Goal: Task Accomplishment & Management: Use online tool/utility

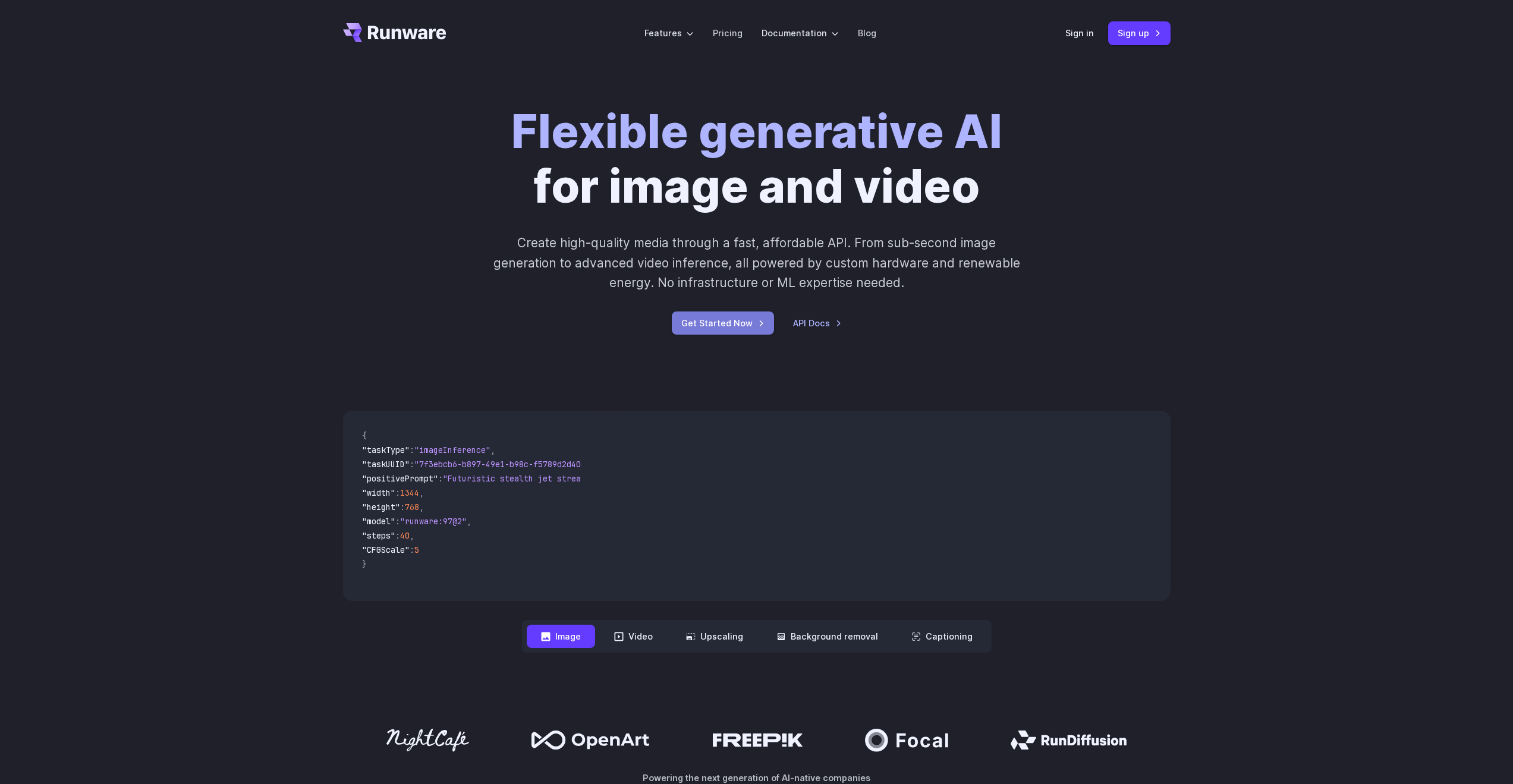
click at [715, 321] on link "Get Started Now" at bounding box center [723, 323] width 103 height 23
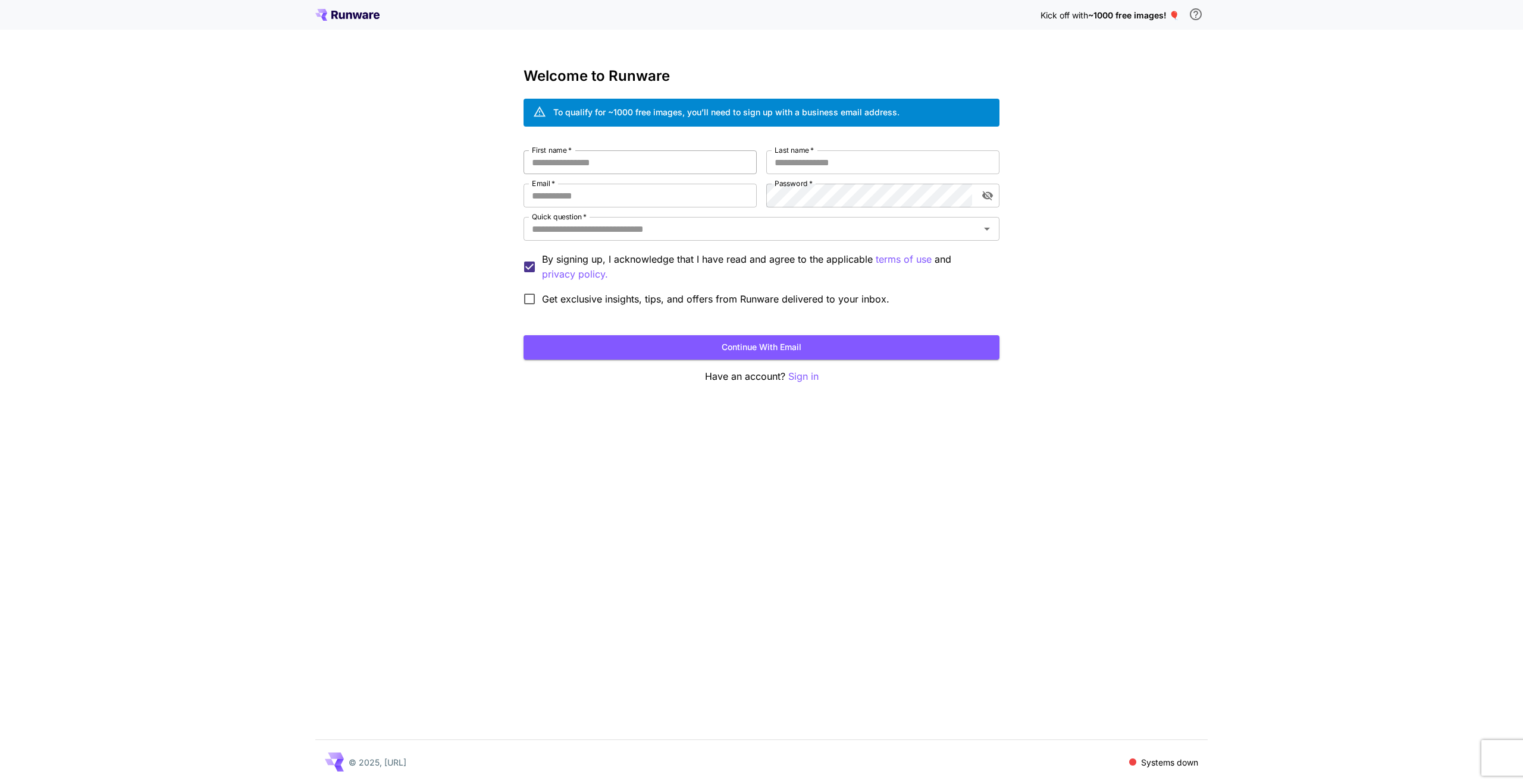
click at [627, 168] on input "First name   *" at bounding box center [640, 162] width 233 height 24
type input "*****"
type input "**********"
click at [647, 225] on input "Quick question   *" at bounding box center [751, 228] width 449 height 17
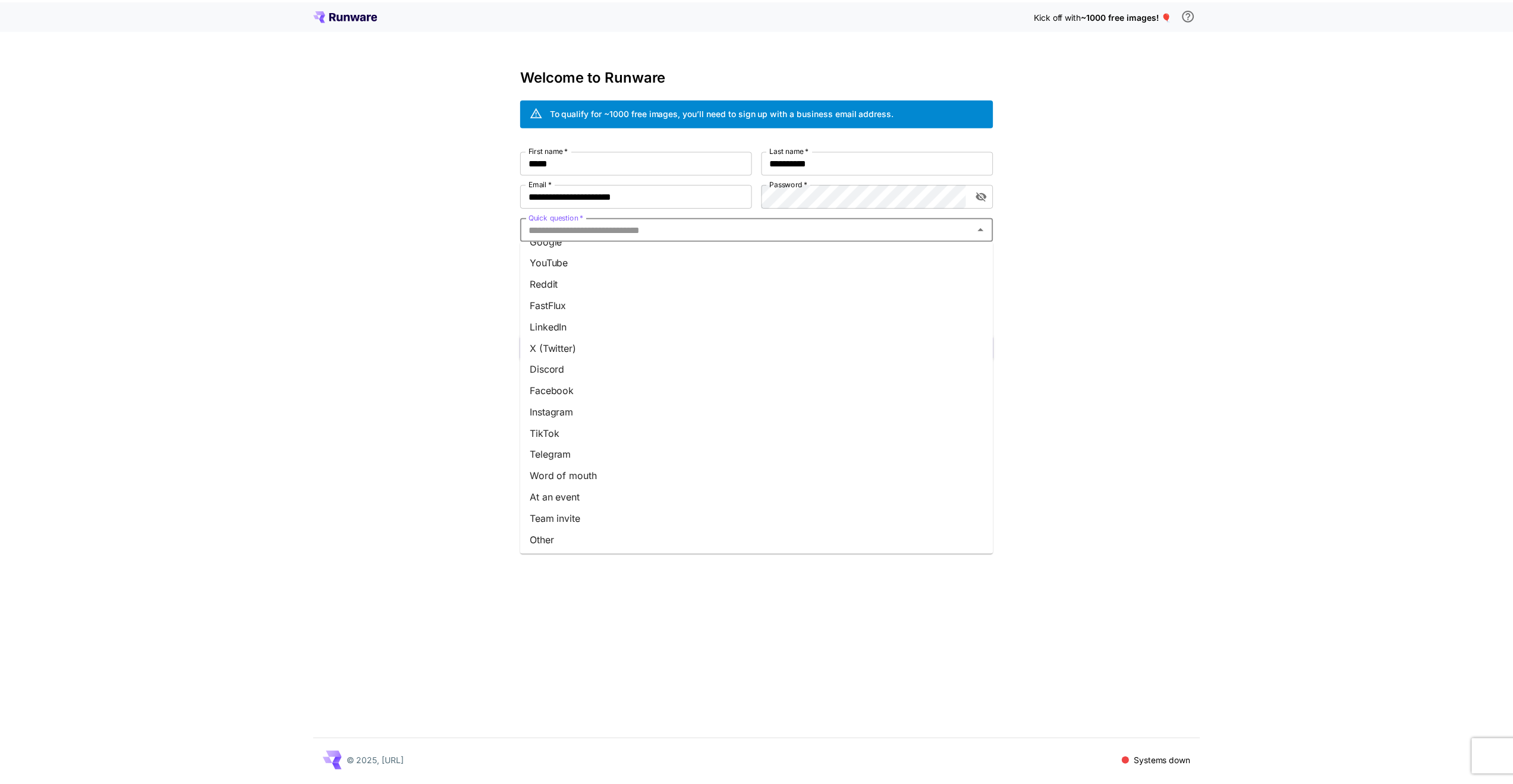
scroll to position [17, 0]
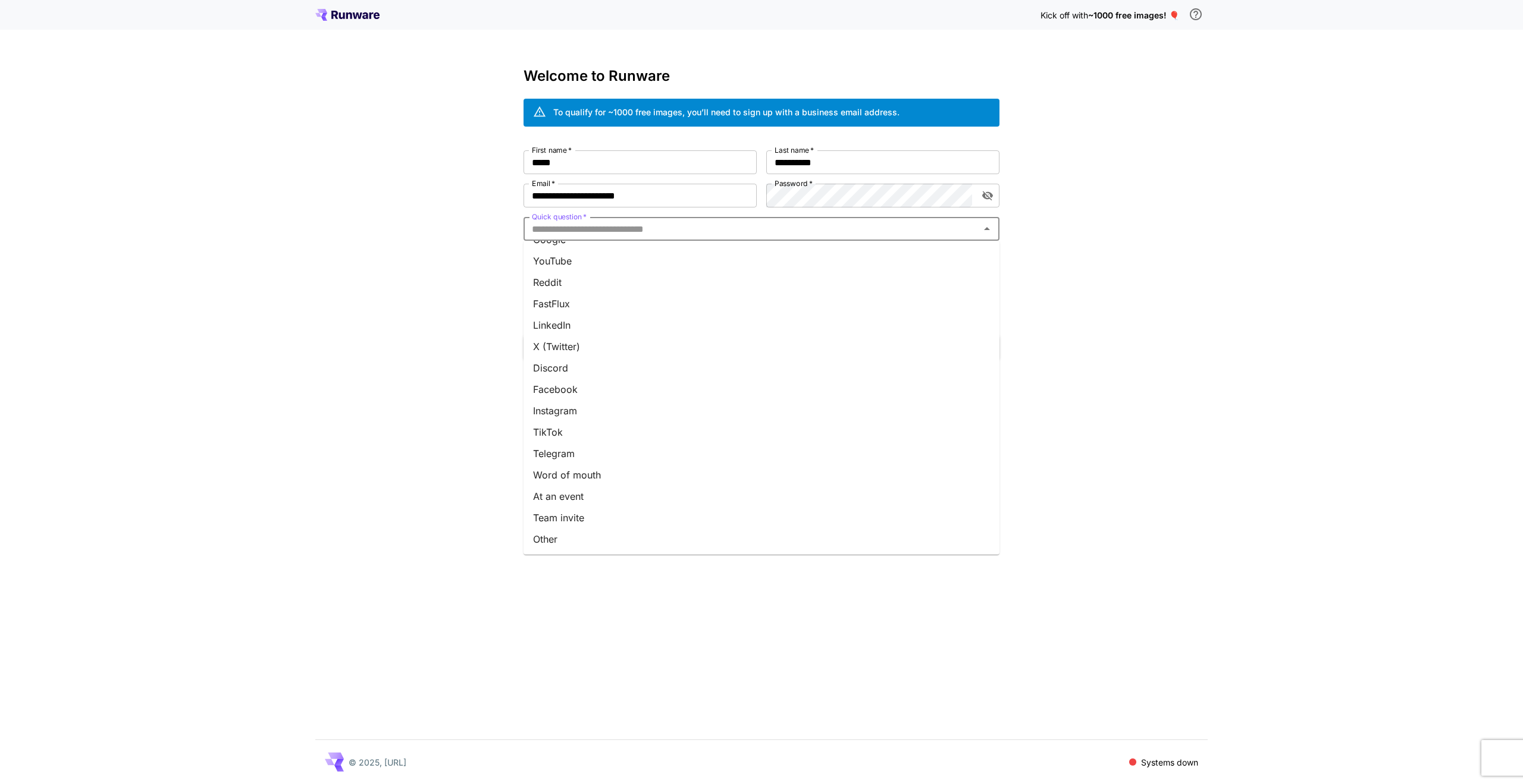
drag, startPoint x: 575, startPoint y: 539, endPoint x: 623, endPoint y: 513, distance: 54.6
click at [623, 513] on ul "Google YouTube Reddit FastFlux LinkedIn X (Twitter) Discord Facebook Instagram …" at bounding box center [761, 398] width 476 height 314
click at [621, 512] on li "Team invite" at bounding box center [761, 517] width 476 height 21
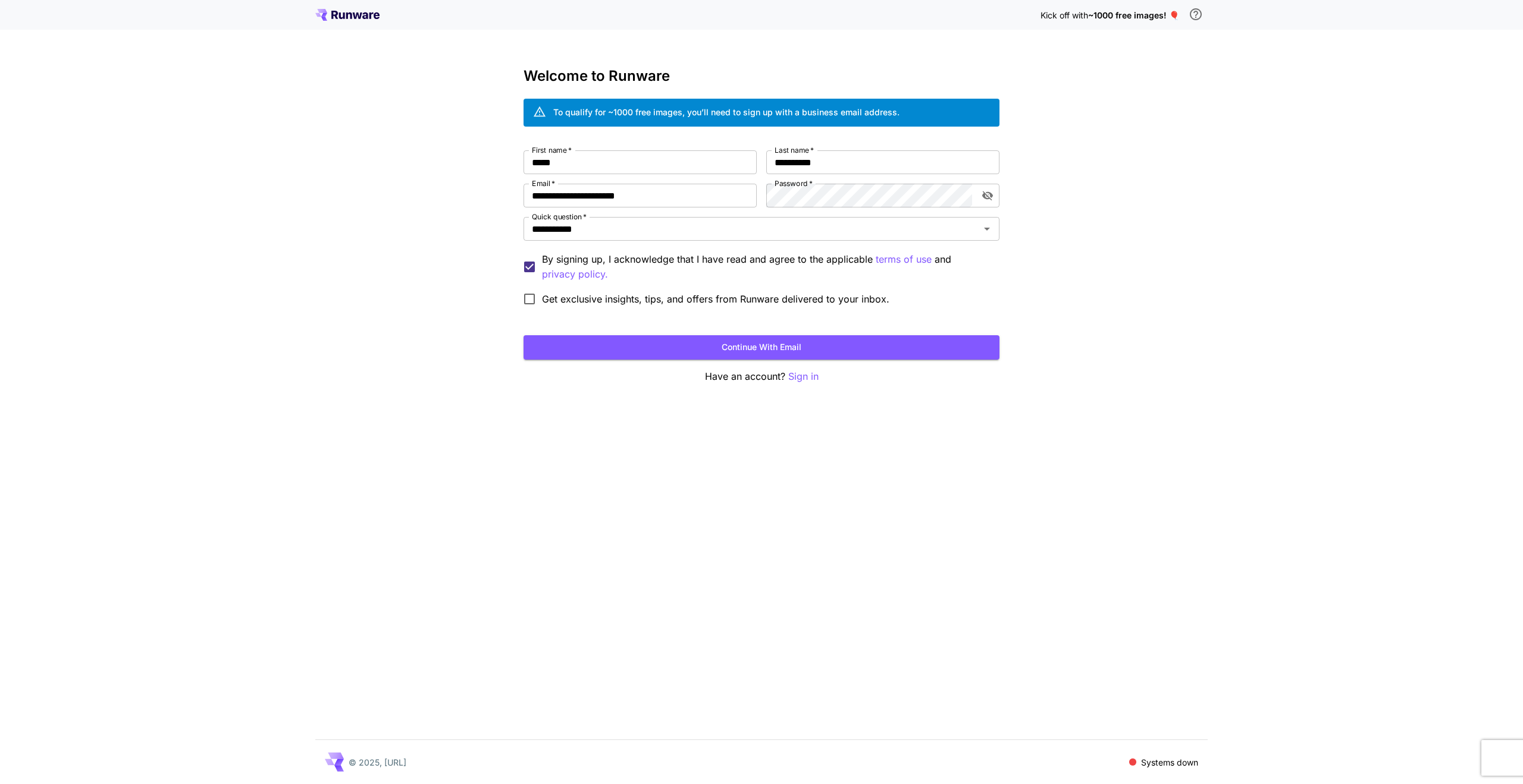
click at [614, 345] on button "Continue with email" at bounding box center [761, 348] width 476 height 25
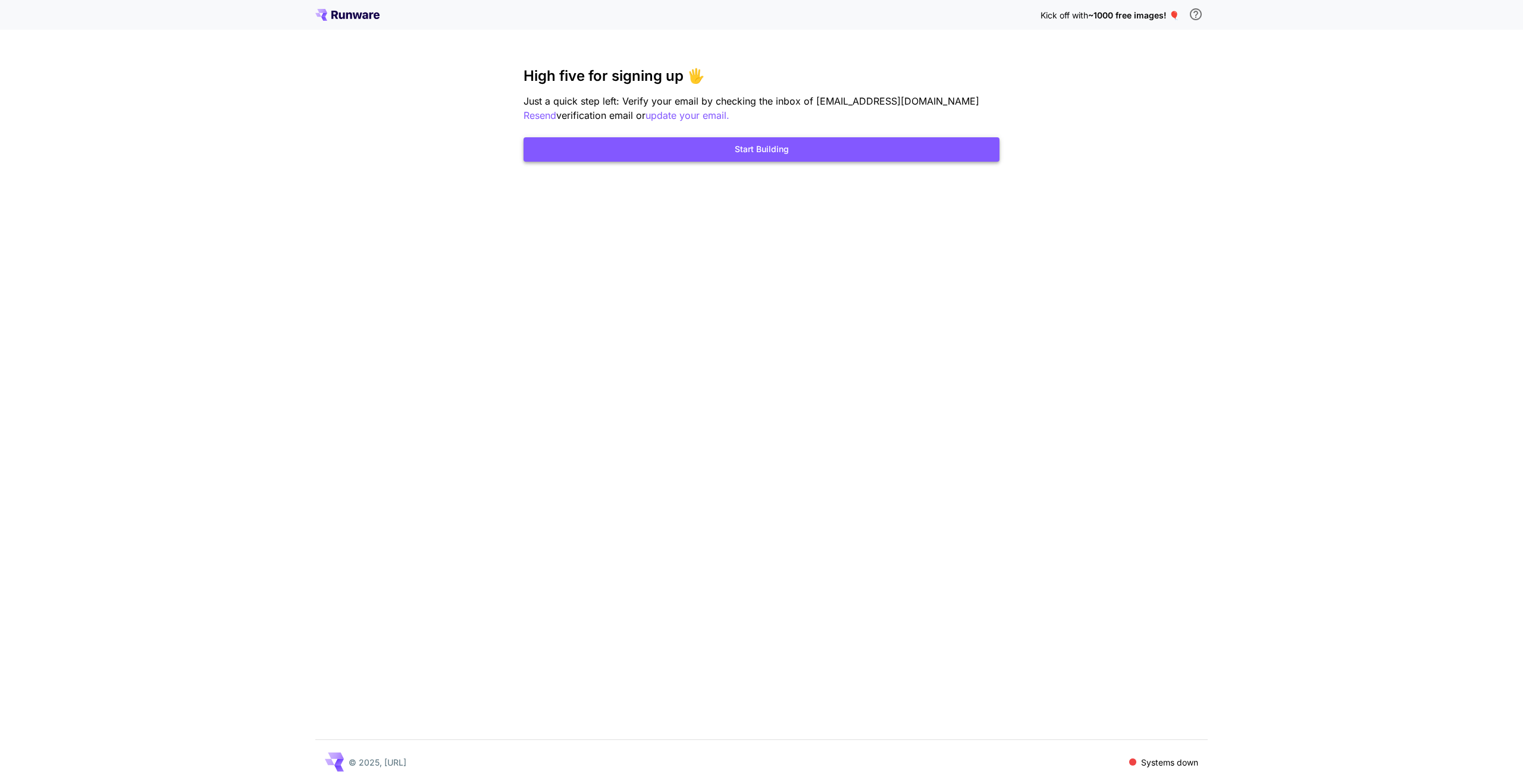
click at [768, 145] on button "Start Building" at bounding box center [761, 150] width 476 height 25
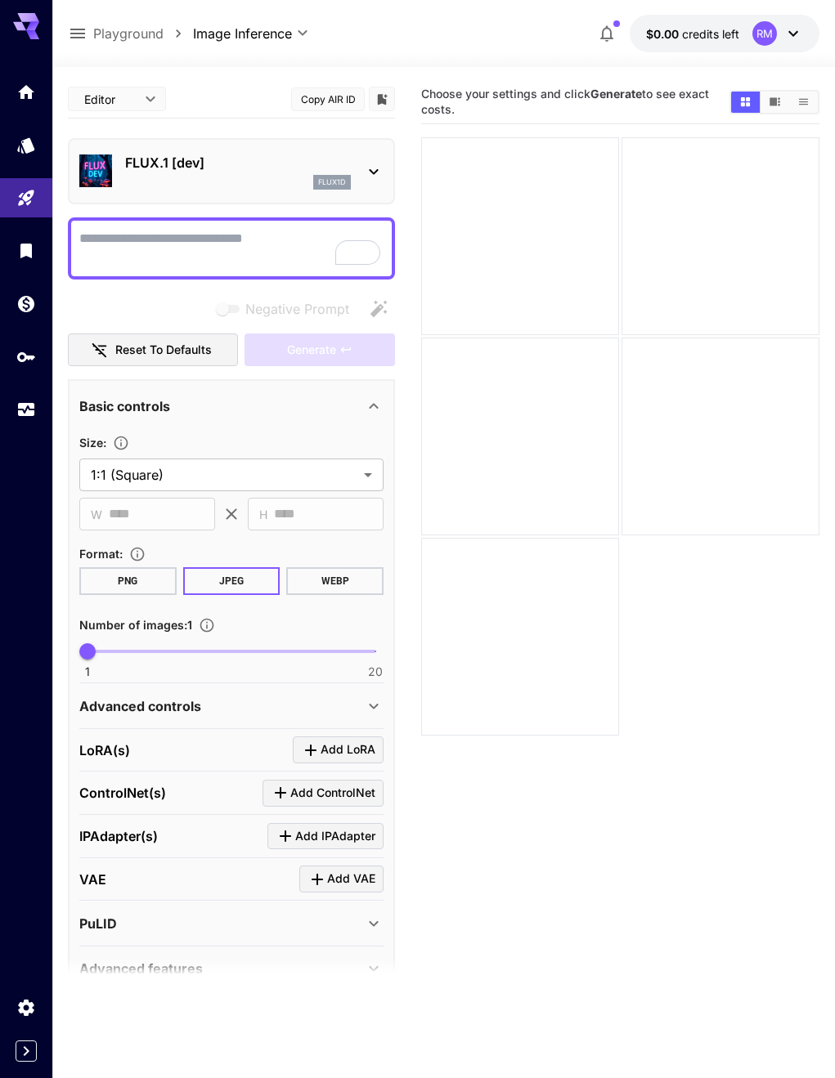
click at [273, 266] on textarea "Negative Prompt" at bounding box center [231, 248] width 304 height 39
click at [252, 254] on textarea "Negative Prompt" at bounding box center [231, 248] width 304 height 39
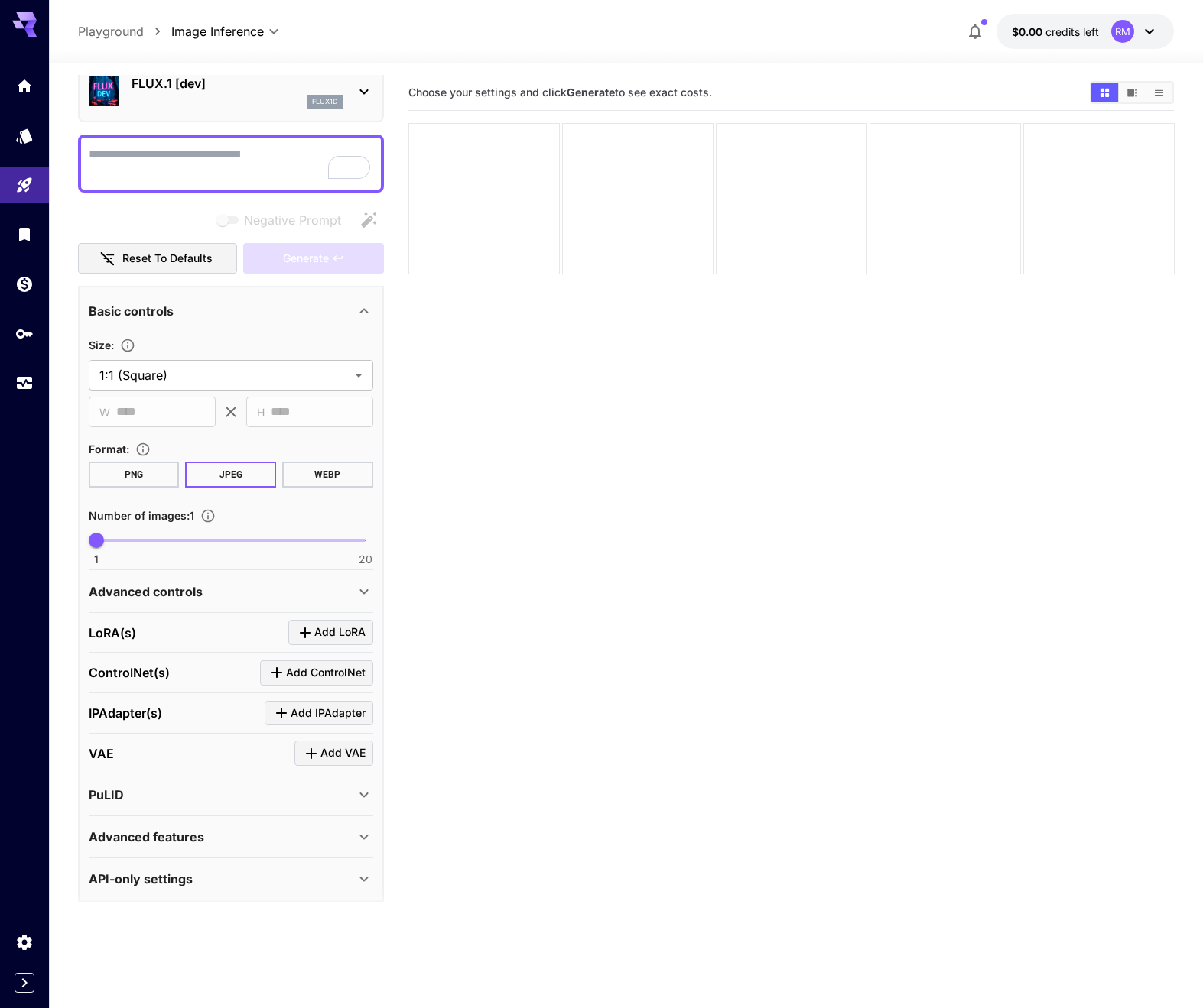
scroll to position [78, 0]
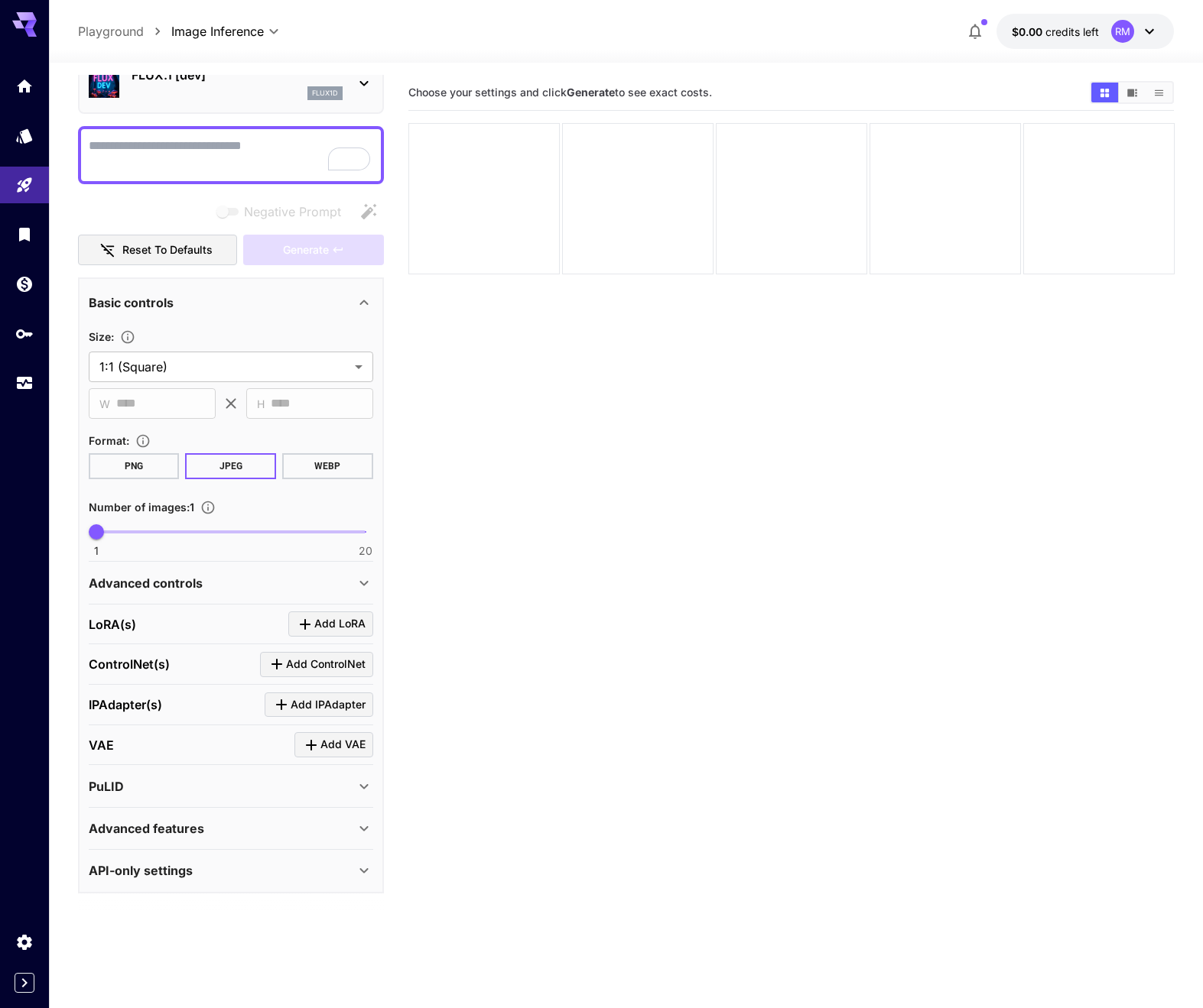
click at [358, 871] on icon at bounding box center [364, 871] width 19 height 19
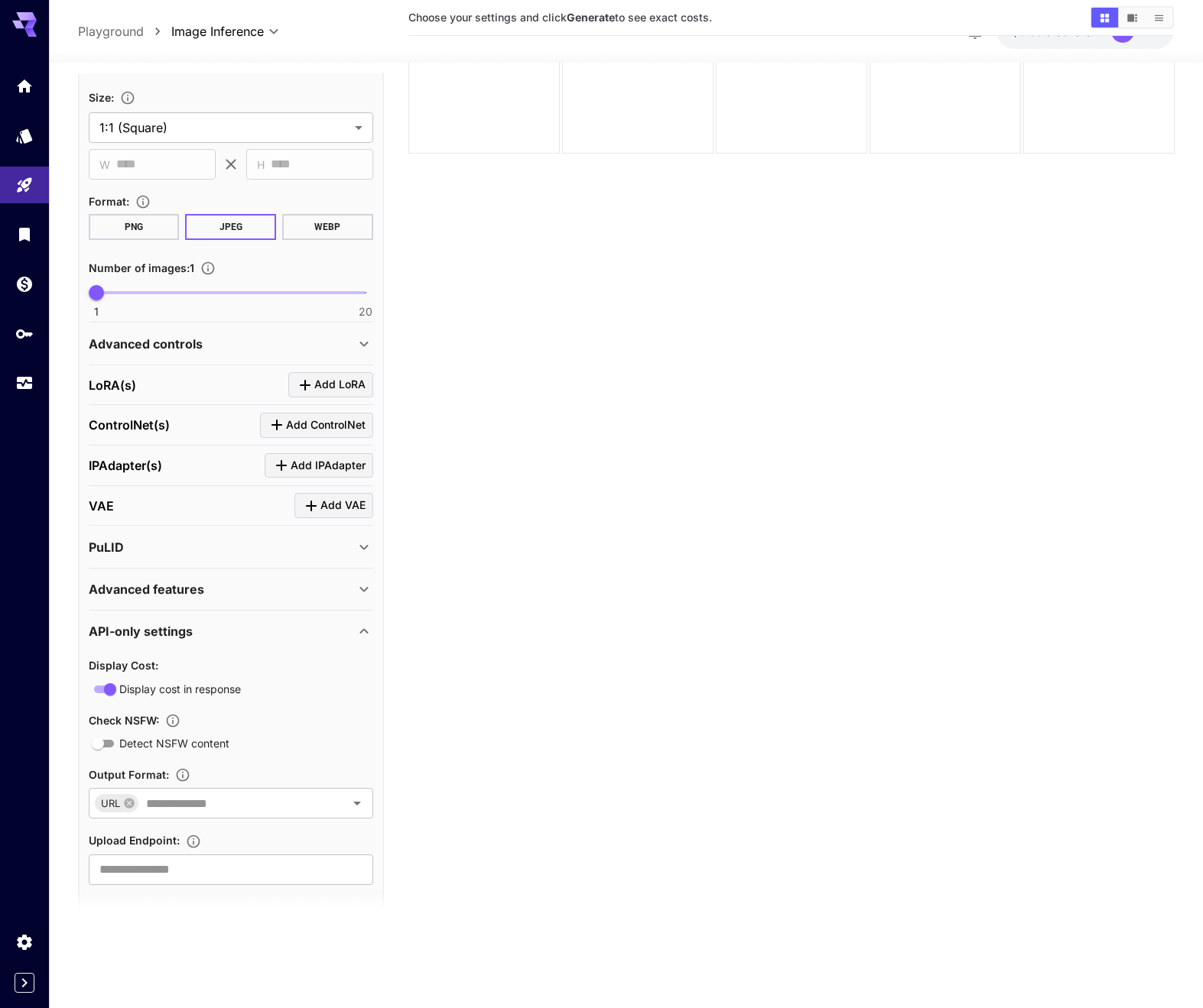
scroll to position [337, 0]
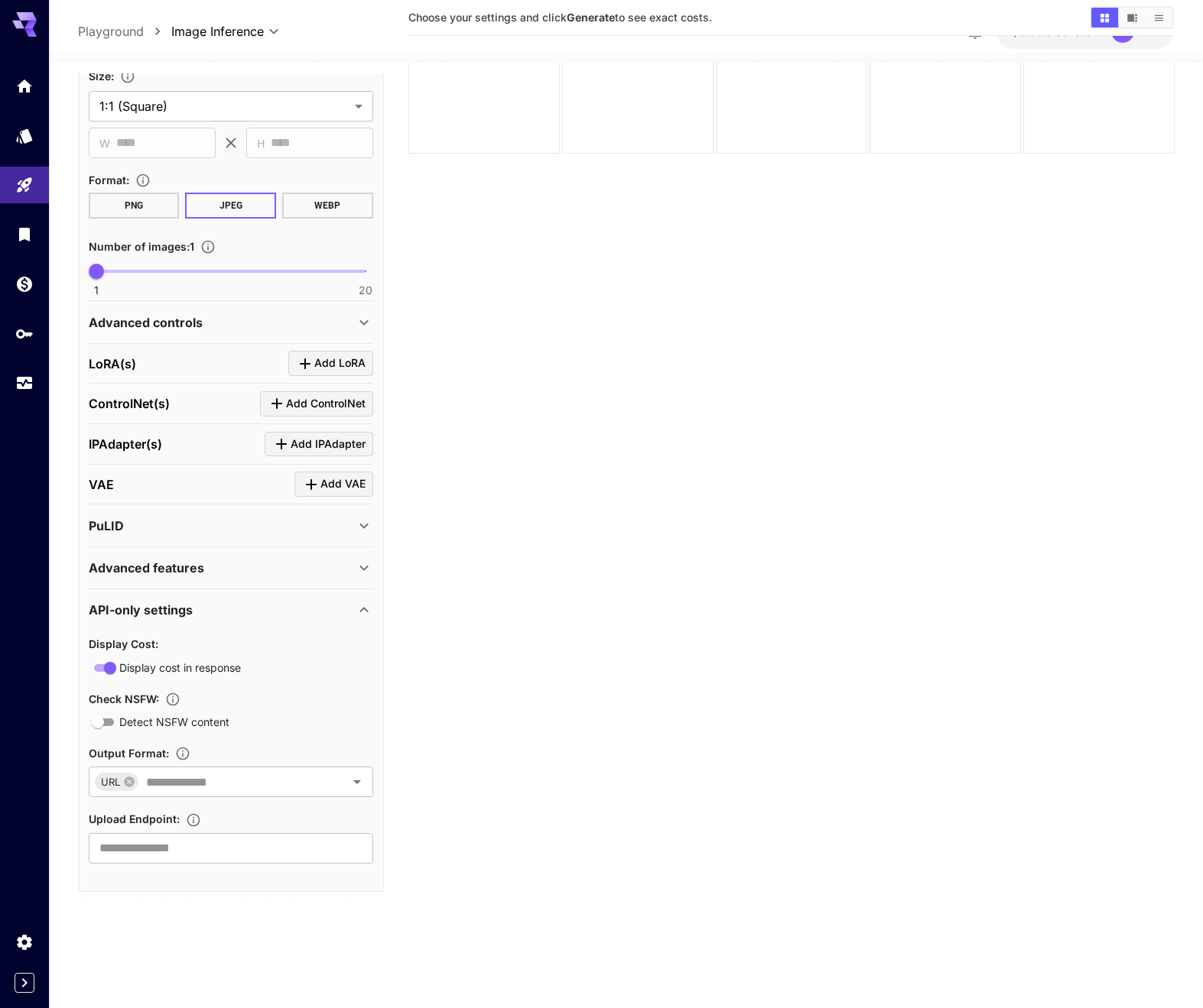
click at [361, 609] on icon at bounding box center [364, 610] width 19 height 19
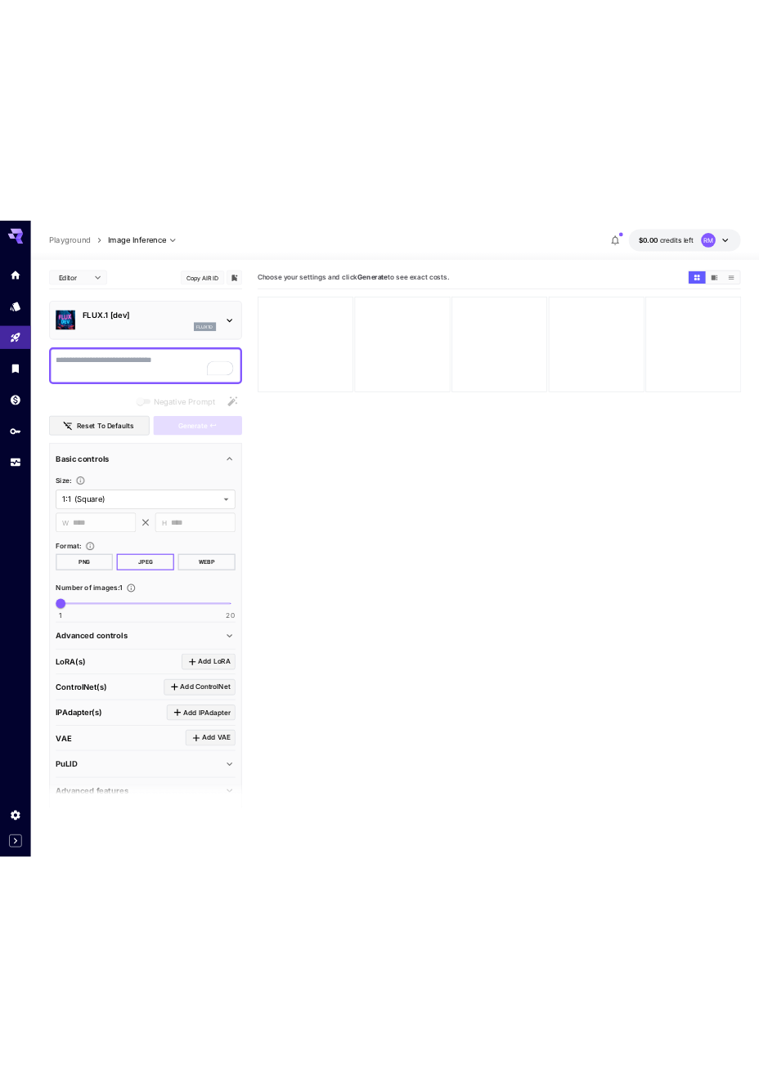
scroll to position [0, 0]
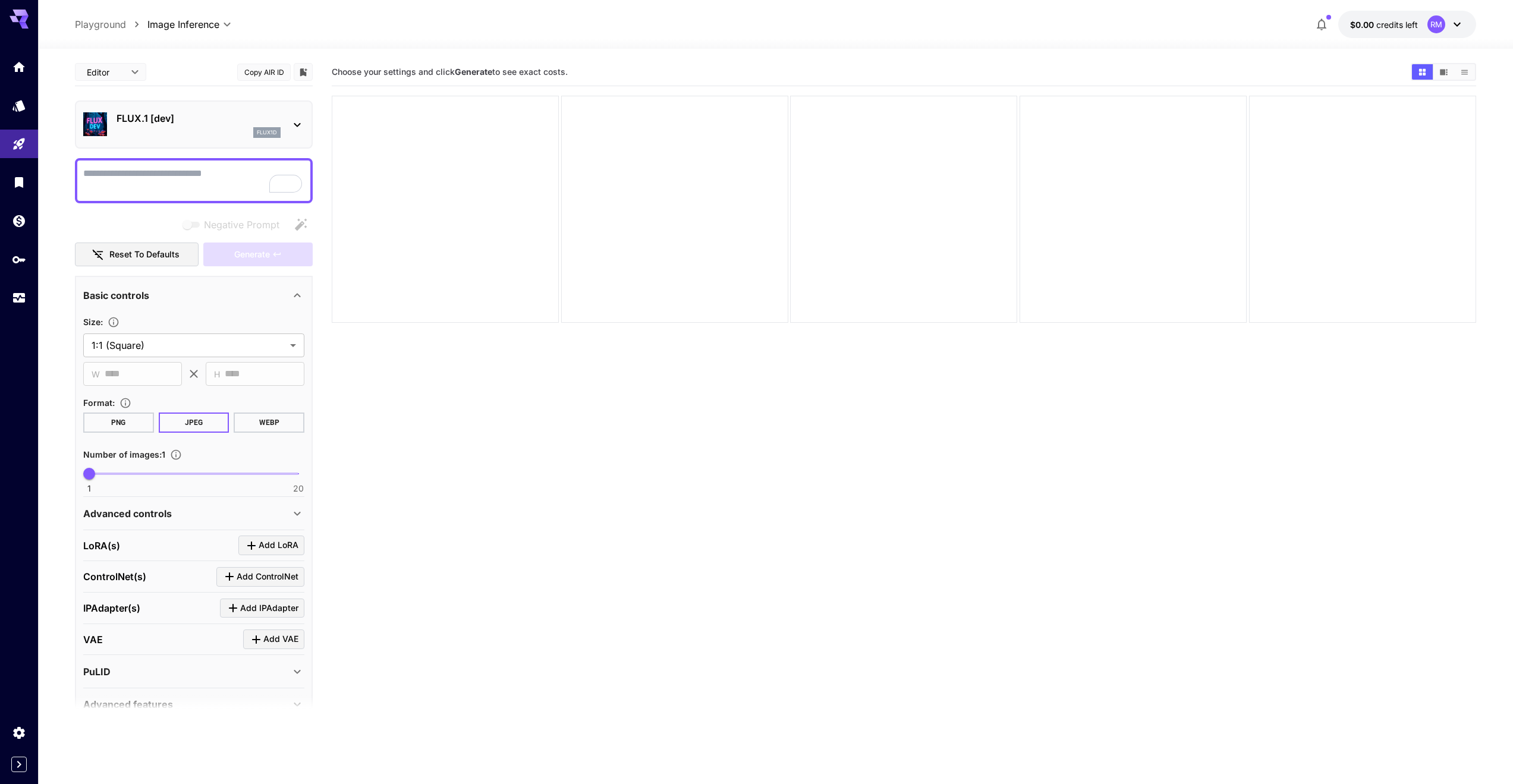
click at [297, 129] on icon at bounding box center [298, 125] width 15 height 15
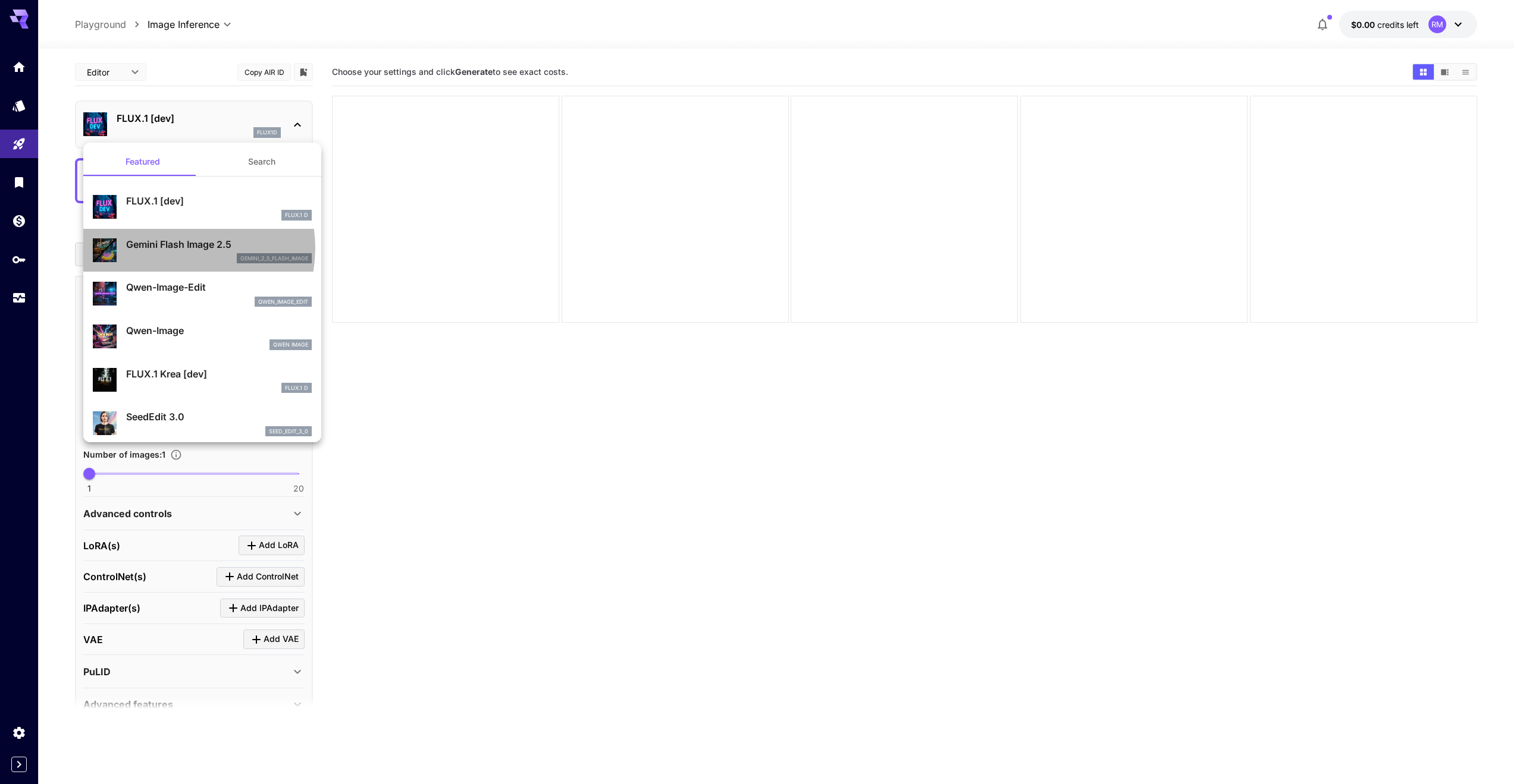
click at [175, 249] on p "Gemini Flash Image 2.5" at bounding box center [218, 244] width 186 height 15
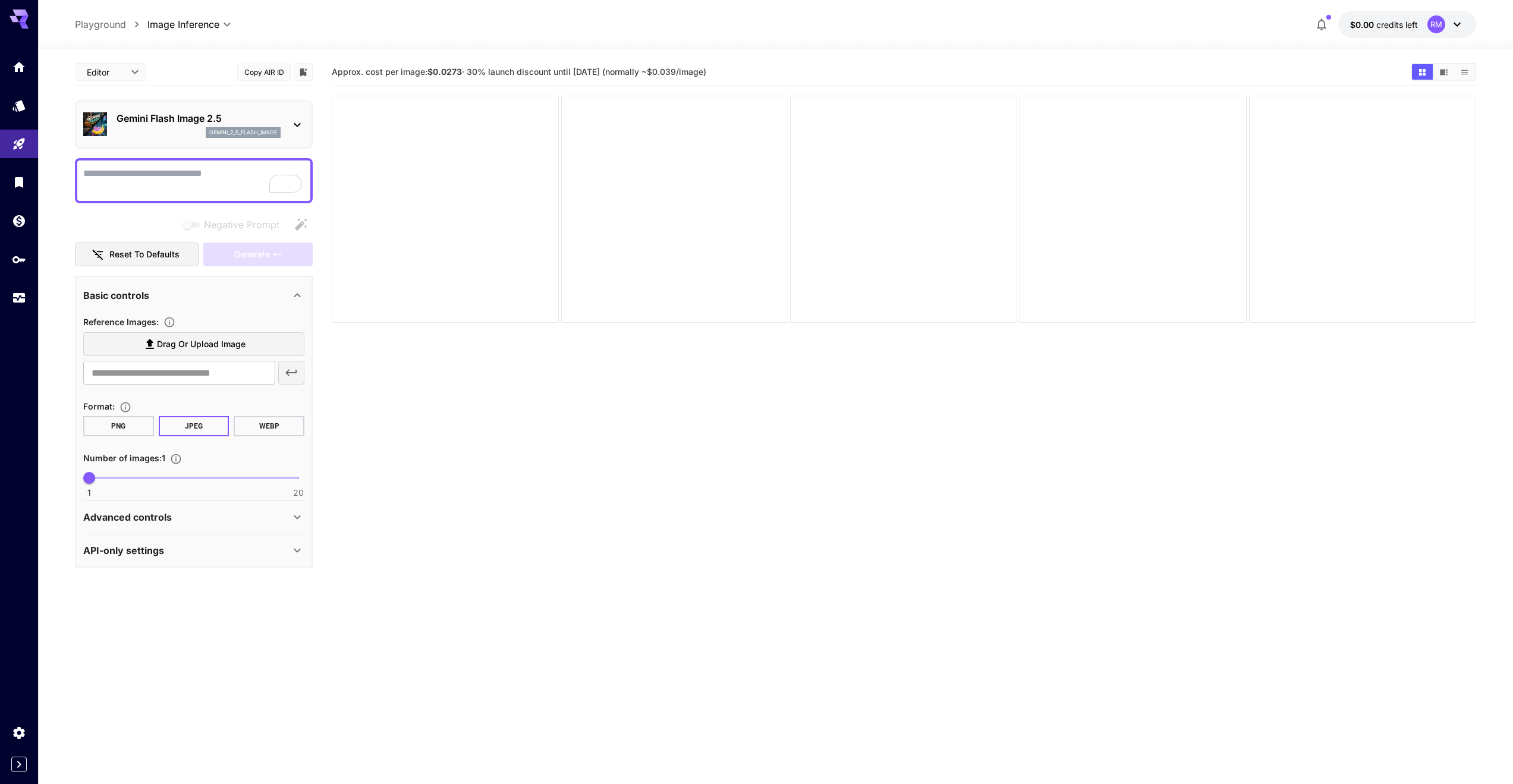
click at [294, 128] on icon at bounding box center [298, 125] width 15 height 15
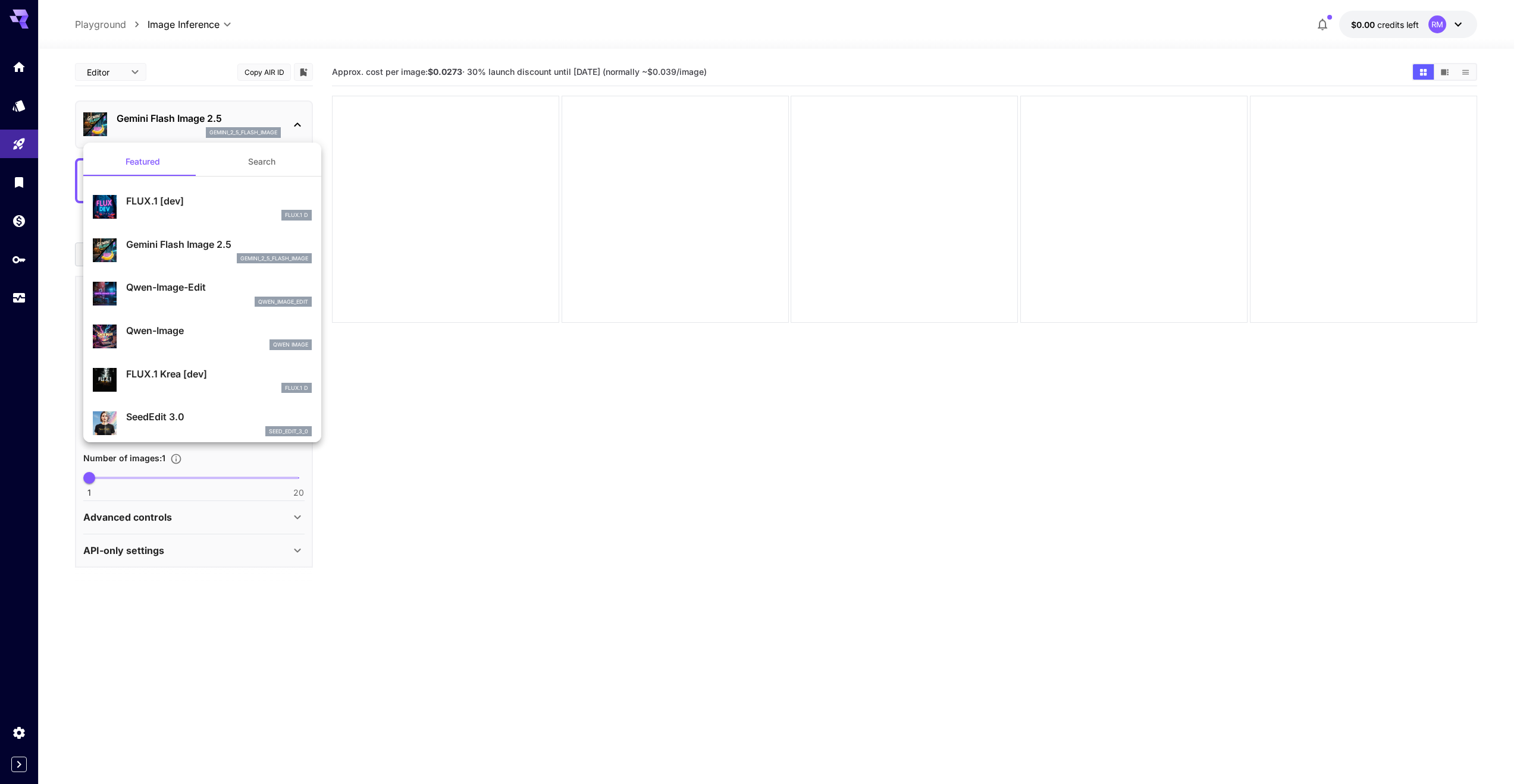
click at [214, 201] on p "FLUX.1 [dev]" at bounding box center [218, 201] width 186 height 15
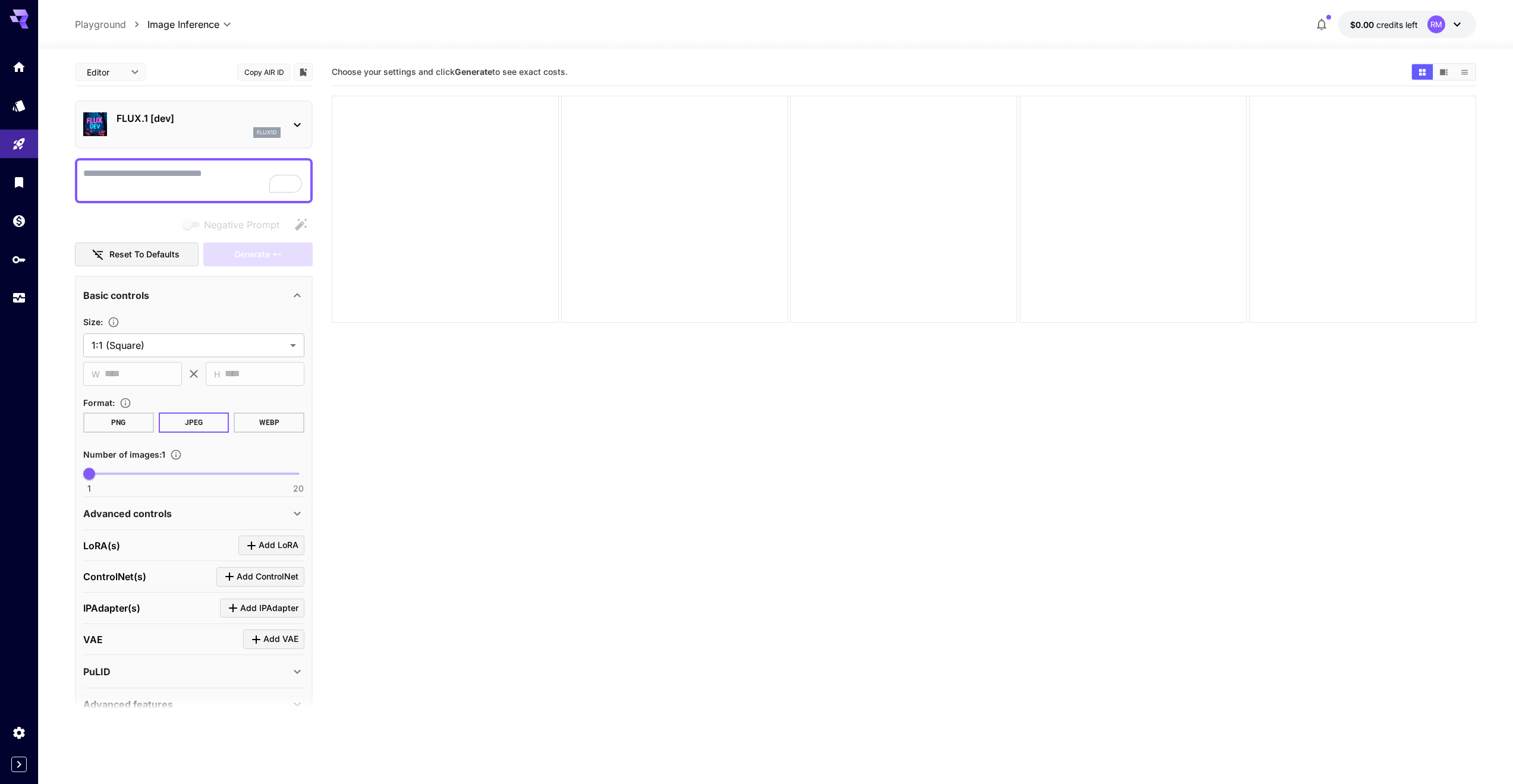
click at [303, 119] on icon at bounding box center [298, 125] width 15 height 15
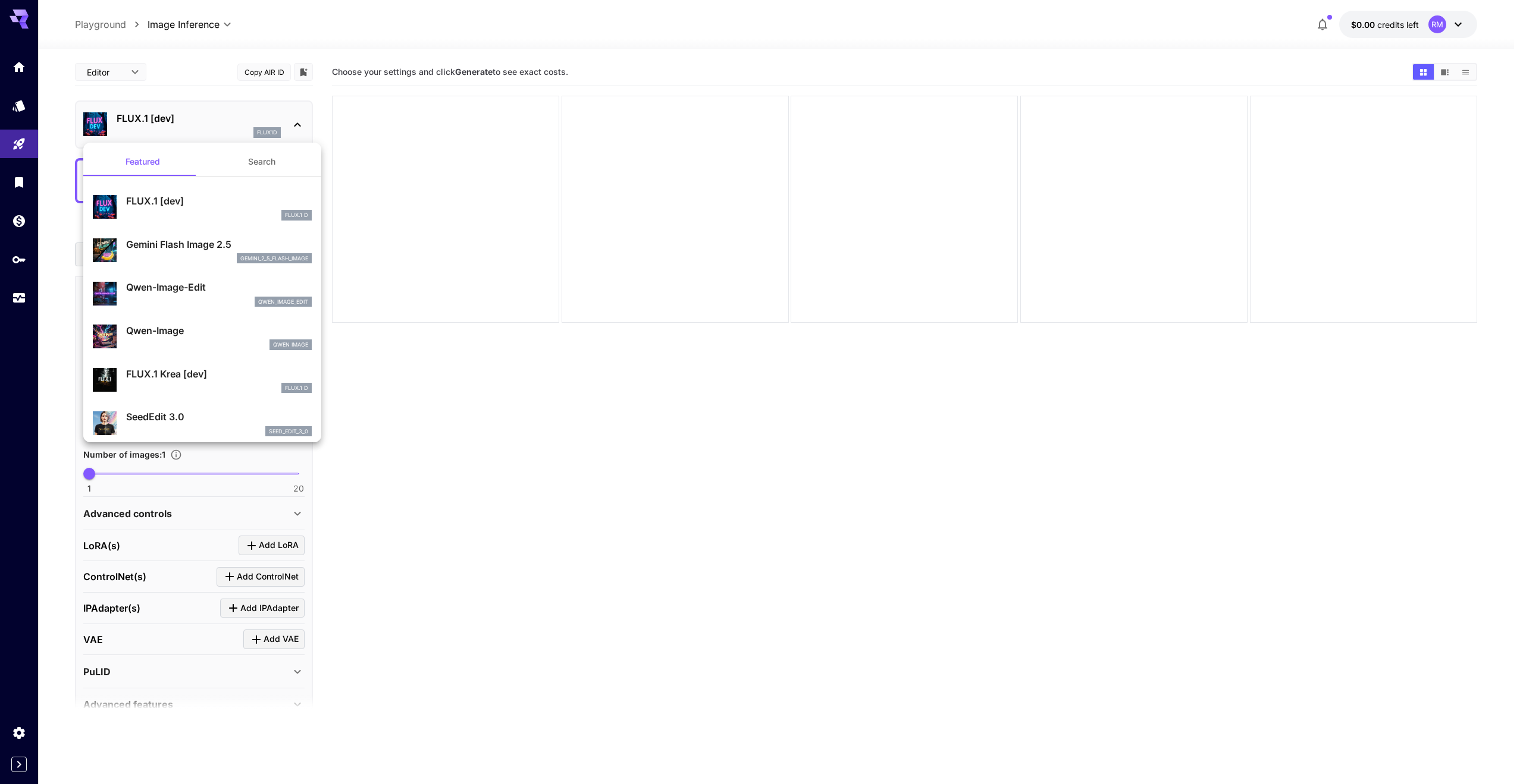
click at [157, 293] on p "Qwen-Image-Edit" at bounding box center [218, 287] width 186 height 15
type input "*"
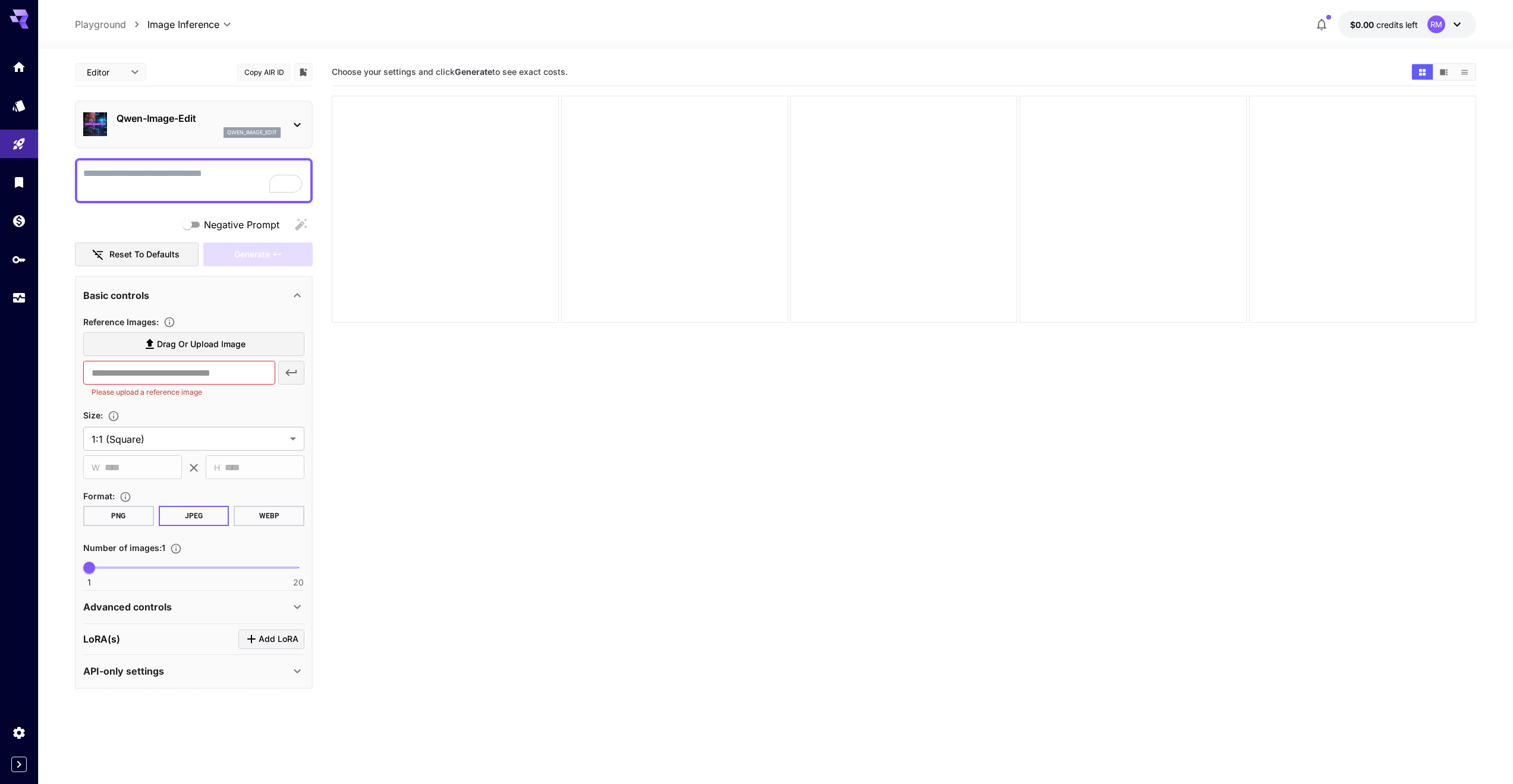
click at [187, 393] on p "Please upload a reference image" at bounding box center [179, 392] width 175 height 12
drag, startPoint x: 650, startPoint y: 631, endPoint x: 670, endPoint y: 633, distance: 20.1
click at [650, 631] on section "Choose your settings and click Generate to see exact costs." at bounding box center [904, 450] width 1145 height 784
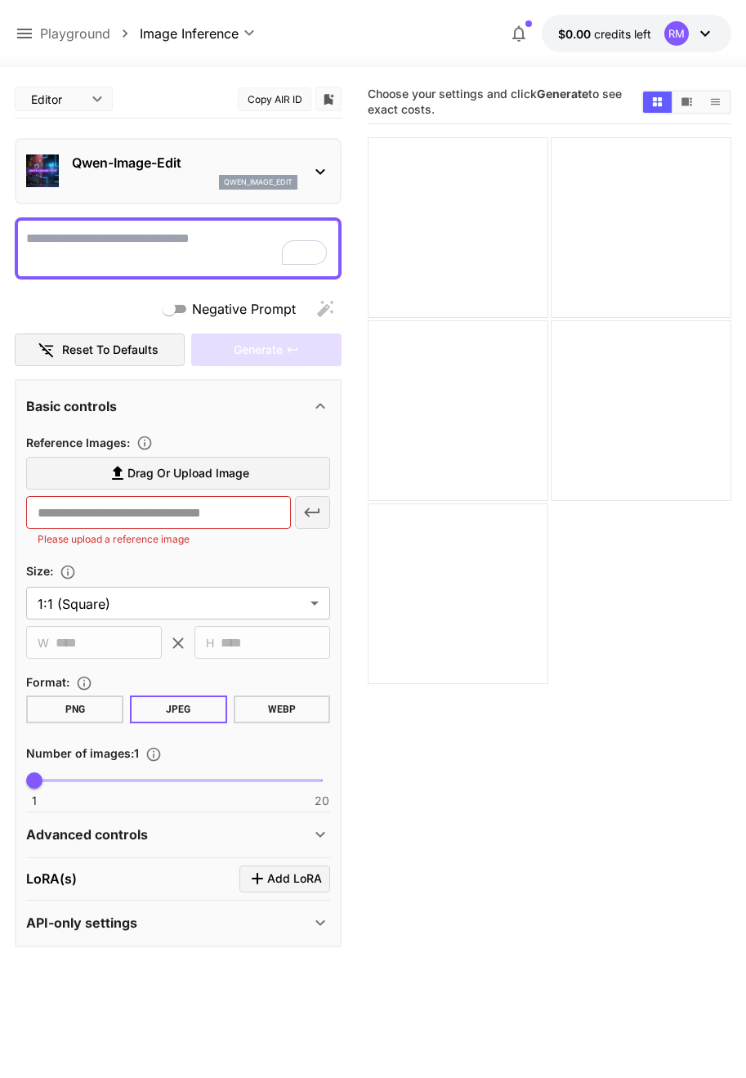
click at [306, 179] on div "Qwen-Image-Edit qwen_image_edit" at bounding box center [178, 171] width 304 height 50
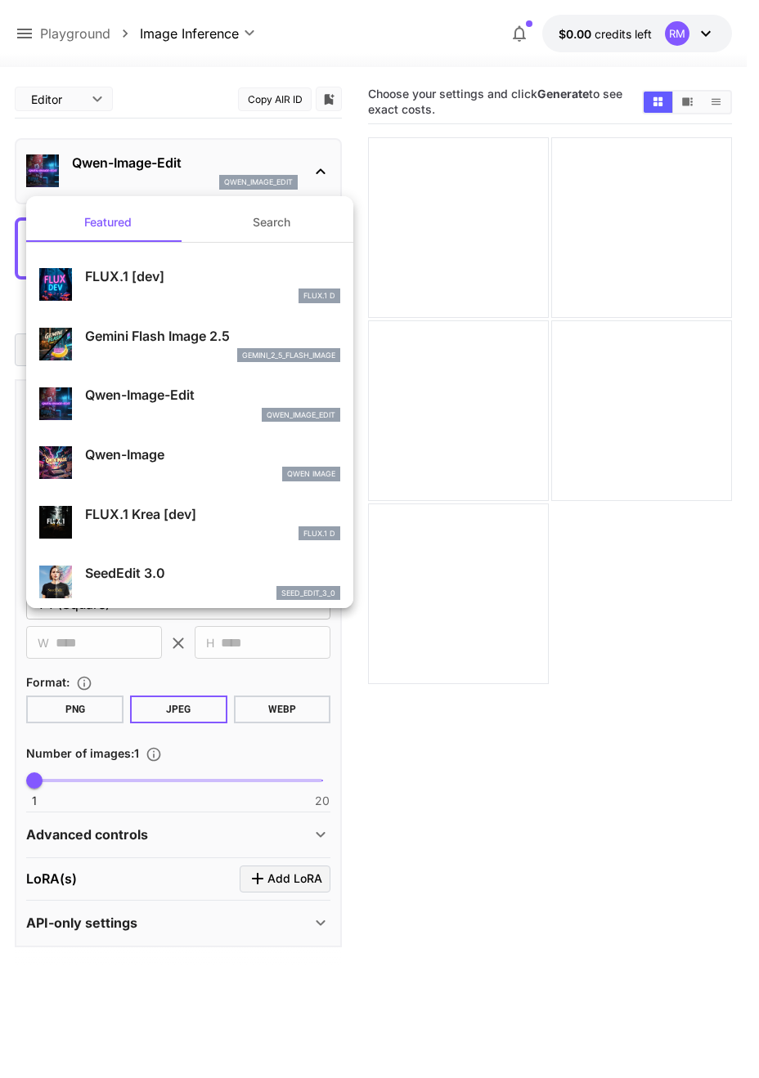
click at [175, 279] on p "FLUX.1 [dev]" at bounding box center [212, 276] width 255 height 20
type input "**"
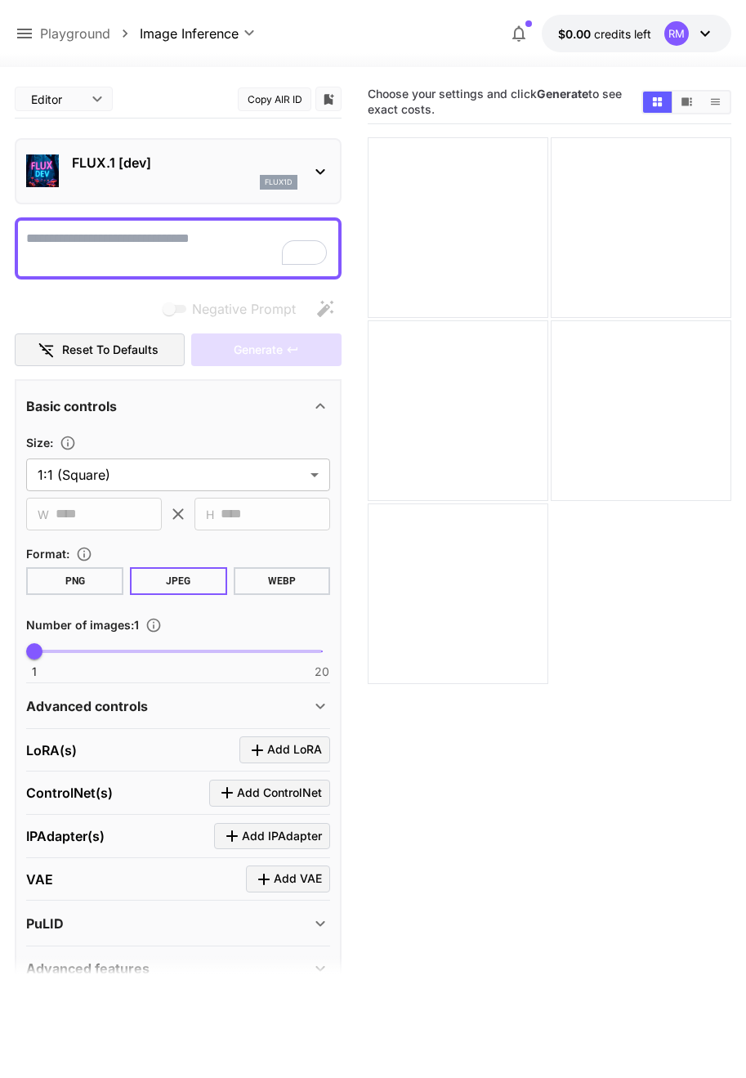
click at [310, 146] on div "FLUX.1 [dev] flux1d" at bounding box center [178, 171] width 304 height 50
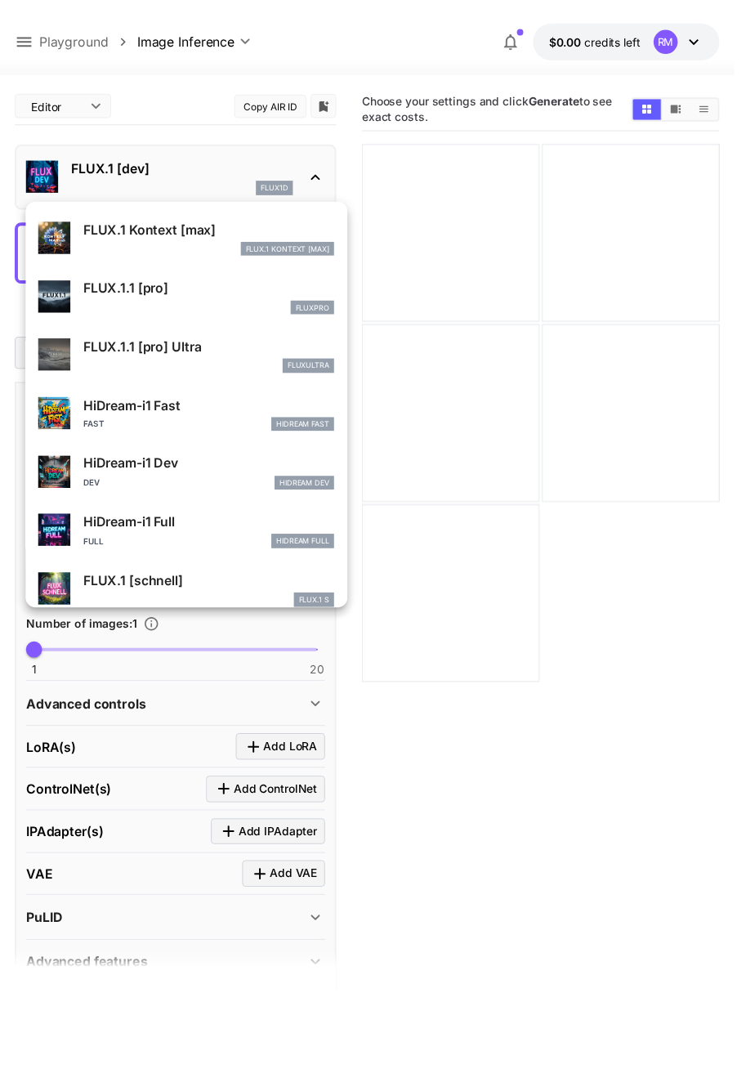
scroll to position [1263, 0]
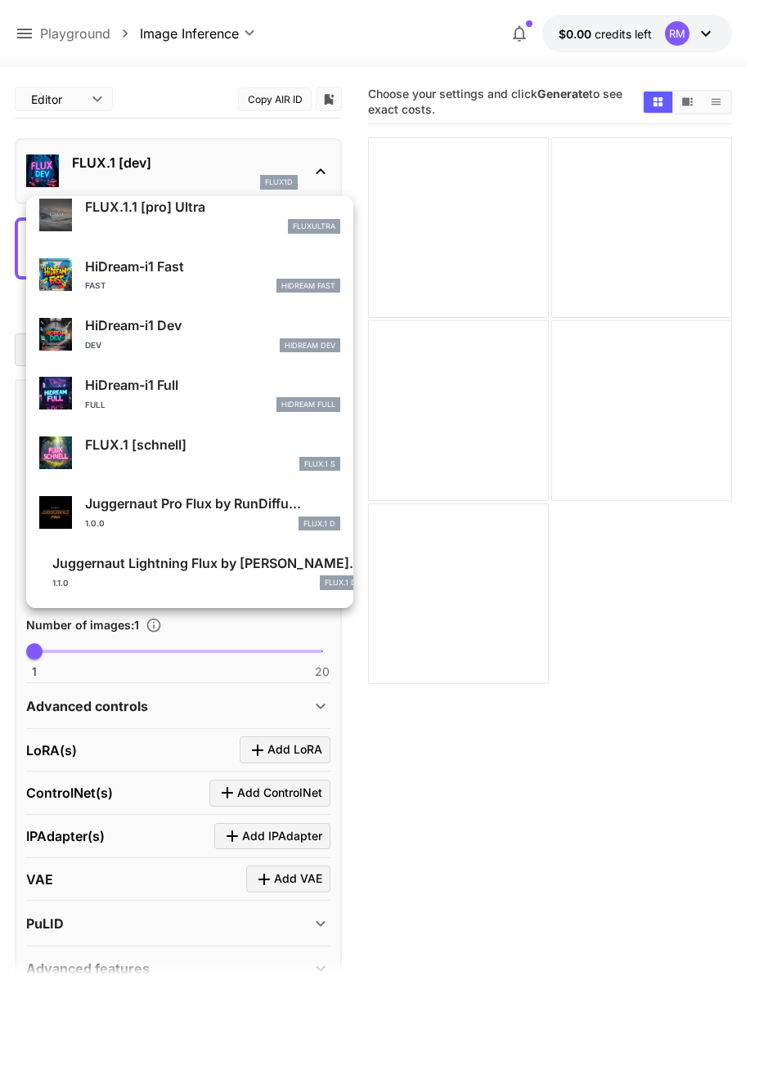
click at [217, 341] on div "Dev HiDream Dev" at bounding box center [212, 345] width 255 height 15
type input "*"
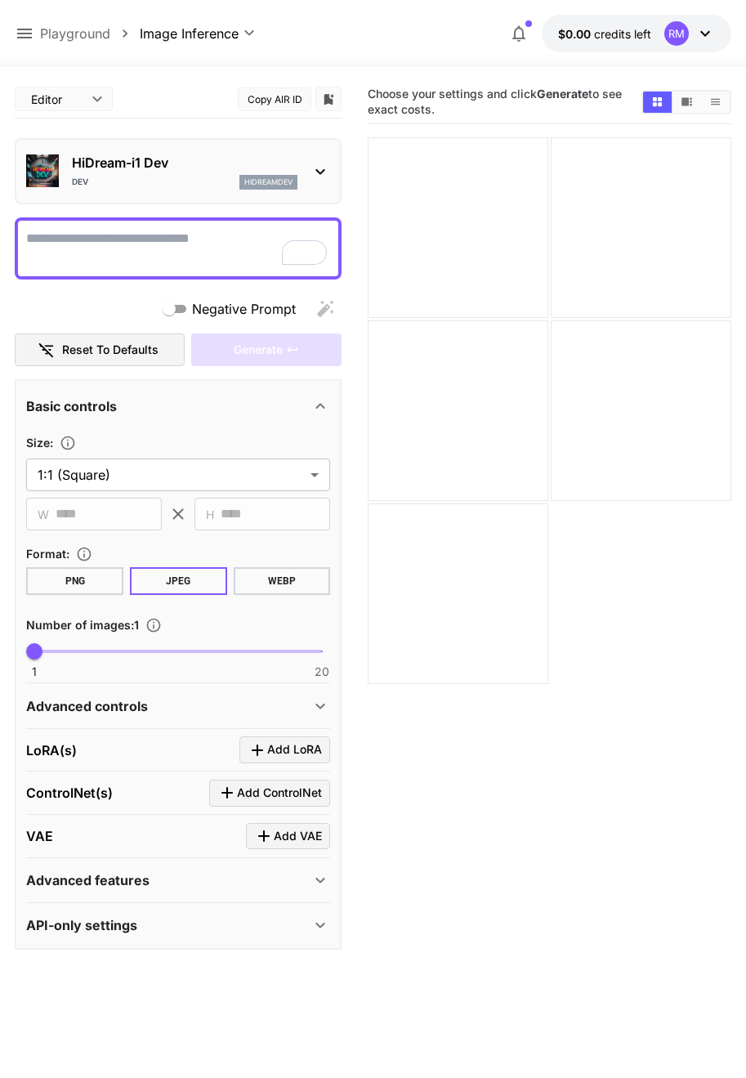
click at [282, 167] on p "HiDream-i1 Dev" at bounding box center [185, 163] width 226 height 20
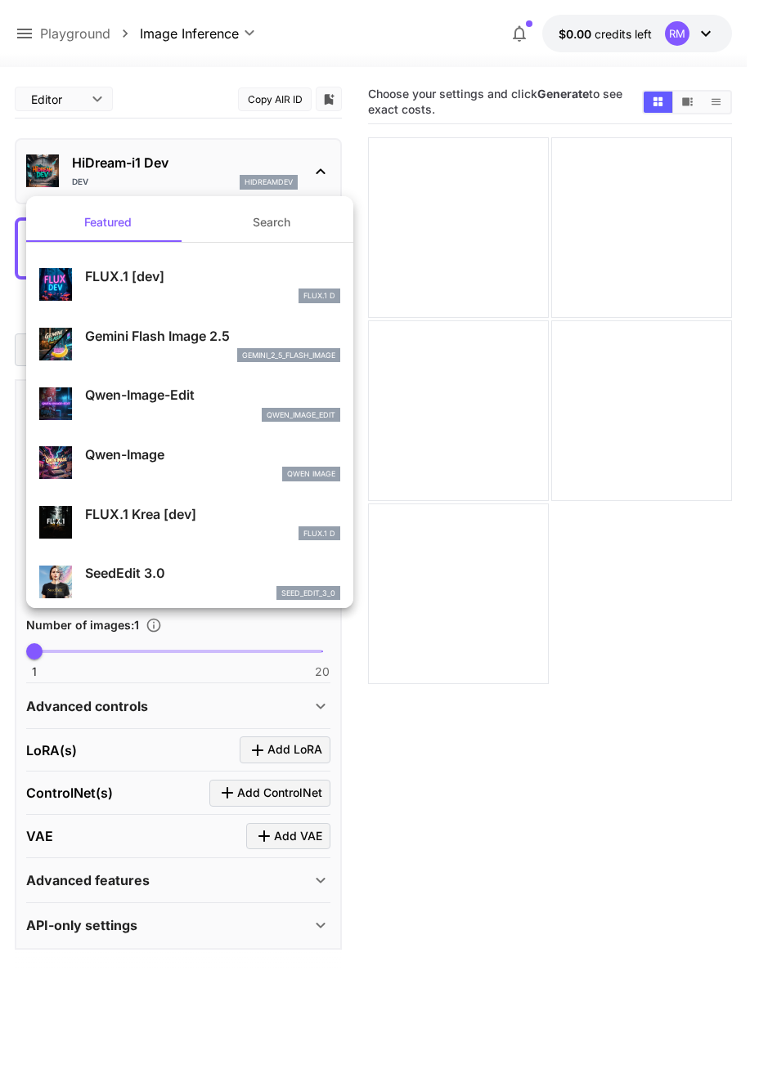
click at [212, 347] on div "Gemini Flash Image 2.5 gemini_2_5_flash_image" at bounding box center [212, 344] width 255 height 37
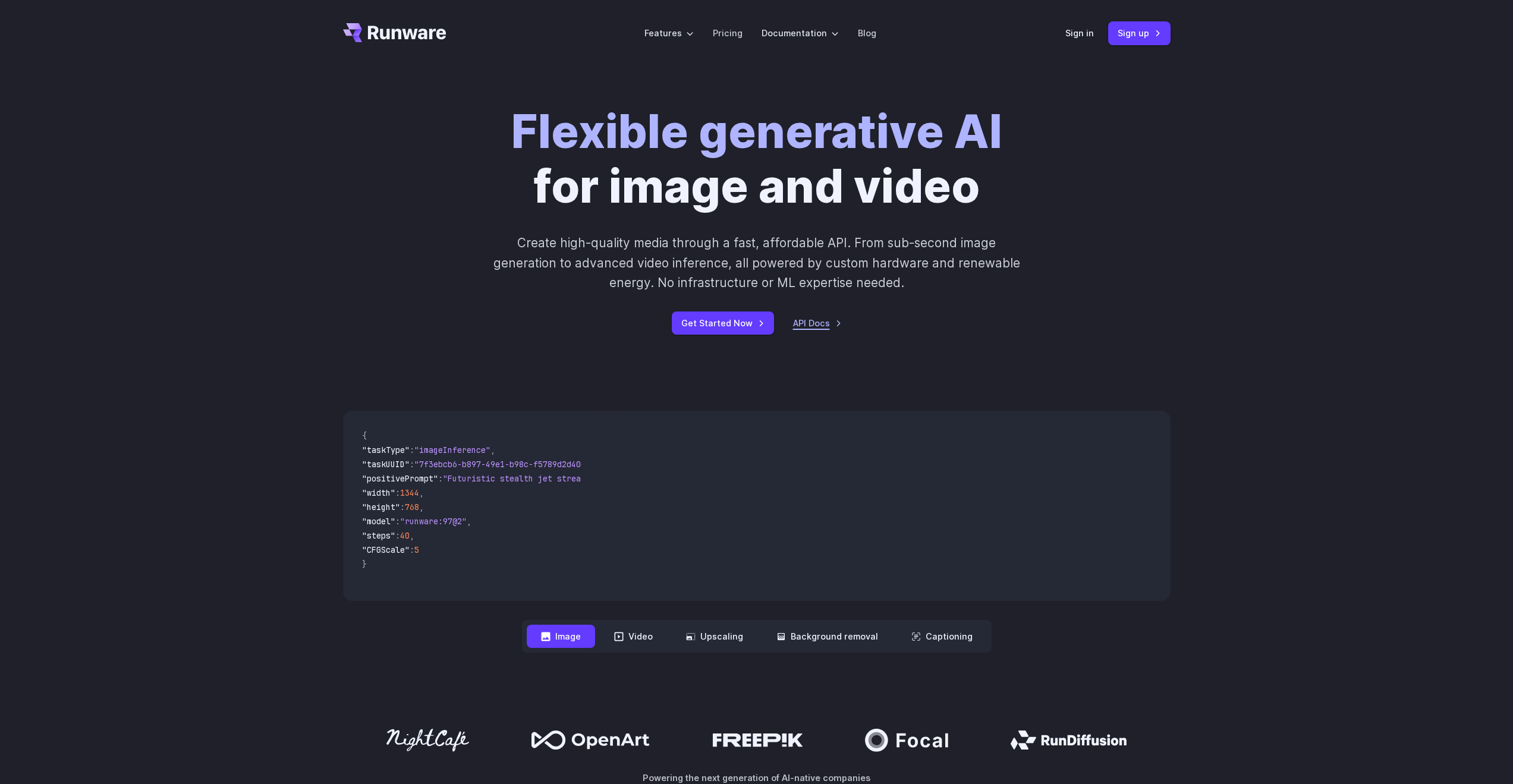
click at [820, 319] on link "API Docs" at bounding box center [817, 323] width 49 height 14
